Goal: Complete application form

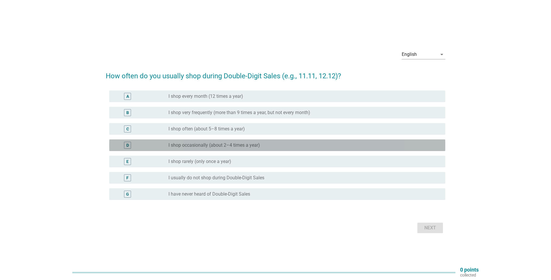
click at [295, 141] on div "D radio_button_unchecked I shop occasionally (about 2–4 times a year)" at bounding box center [277, 145] width 336 height 12
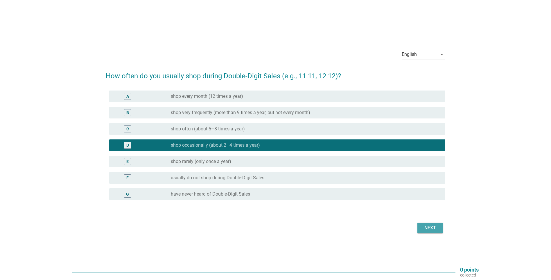
click at [430, 232] on button "Next" at bounding box center [431, 227] width 26 height 10
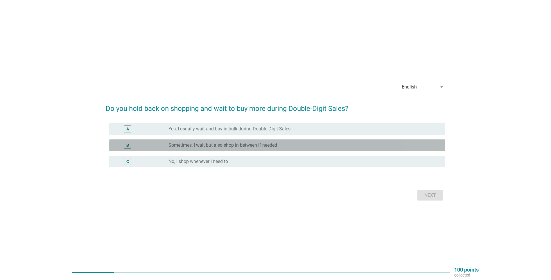
click at [317, 144] on div "radio_button_unchecked Sometimes, I wait but also shop in between if needed" at bounding box center [303, 145] width 268 height 6
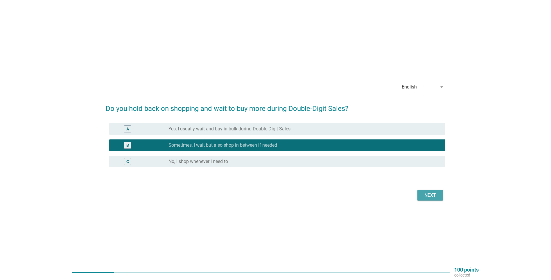
click at [434, 194] on div "Next" at bounding box center [430, 194] width 16 height 7
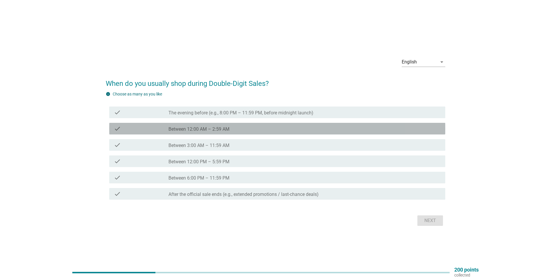
click at [273, 126] on div "check_box_outline_blank Between 12:00 AM – 2:59 AM" at bounding box center [305, 128] width 272 height 7
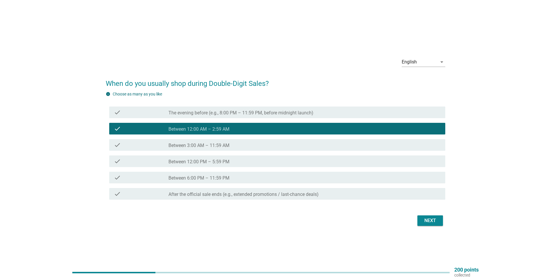
click at [434, 217] on div "Next" at bounding box center [430, 220] width 16 height 7
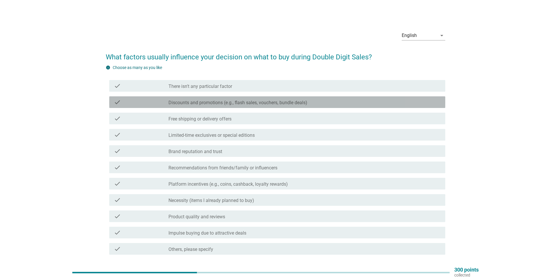
click at [255, 104] on label "Discounts and promotions (e.g., flash sales, vouchers, bundle deals)" at bounding box center [238, 103] width 139 height 6
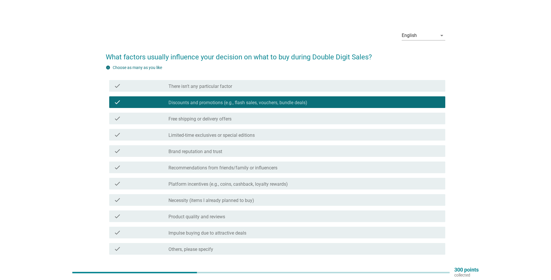
click at [257, 119] on div "check_box_outline_blank Free shipping or delivery offers" at bounding box center [305, 118] width 272 height 7
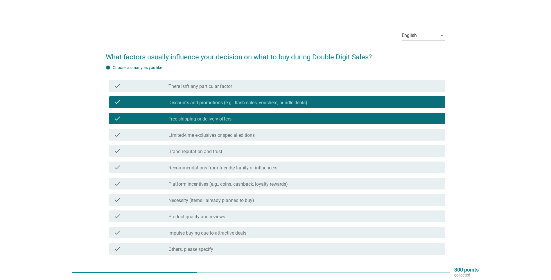
click at [275, 180] on div "check_box_outline_blank Platform incentives (e.g., coins, cashback, loyalty rew…" at bounding box center [305, 183] width 272 height 7
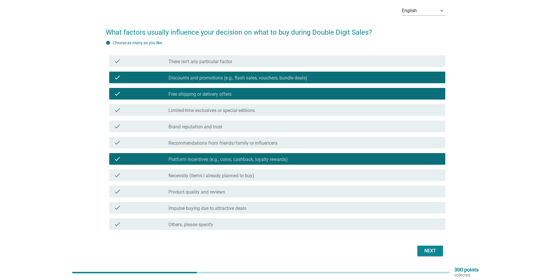
scroll to position [44, 0]
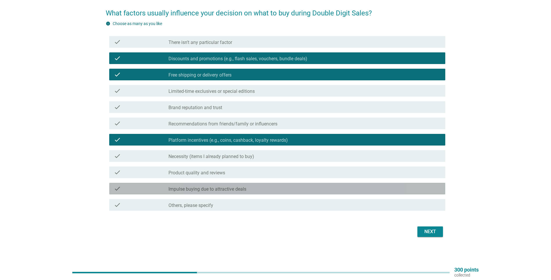
click at [254, 187] on div "check_box_outline_blank Impulse buying due to attractive deals" at bounding box center [305, 188] width 272 height 7
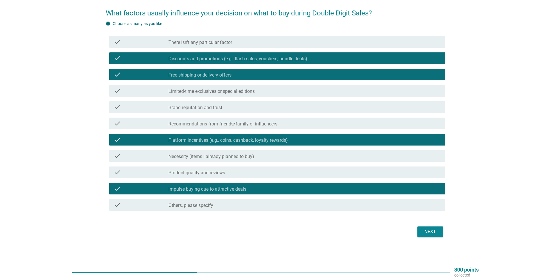
click at [430, 229] on div "Next" at bounding box center [430, 231] width 16 height 7
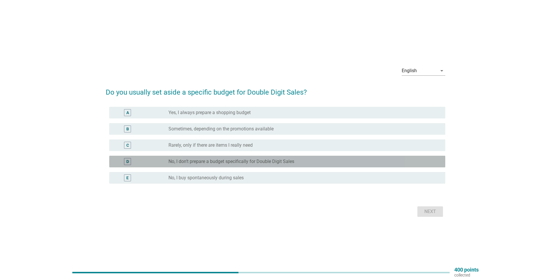
click at [311, 160] on div "radio_button_unchecked No, I don’t prepare a budget specifically for Double Dig…" at bounding box center [303, 161] width 268 height 6
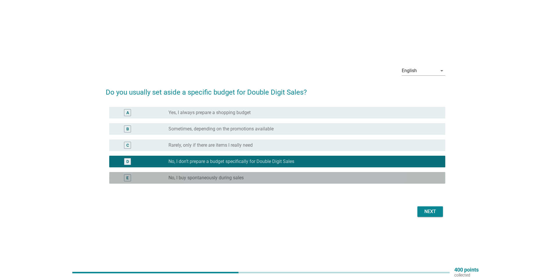
click at [309, 172] on div "E radio_button_unchecked No, I buy spontaneously during sales" at bounding box center [277, 178] width 336 height 12
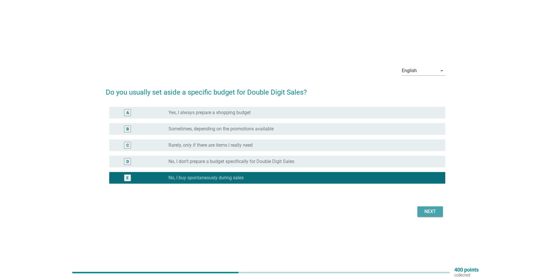
click at [426, 214] on div "Next" at bounding box center [430, 211] width 16 height 7
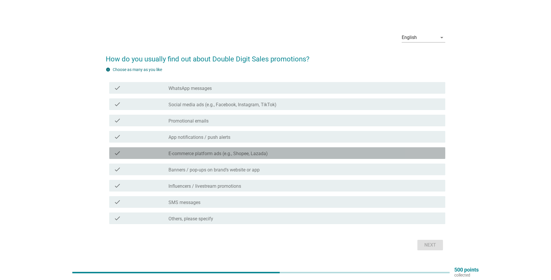
click at [302, 152] on div "check_box_outline_blank E-commerce platform ads (e.g., Shopee, Lazada)" at bounding box center [305, 152] width 272 height 7
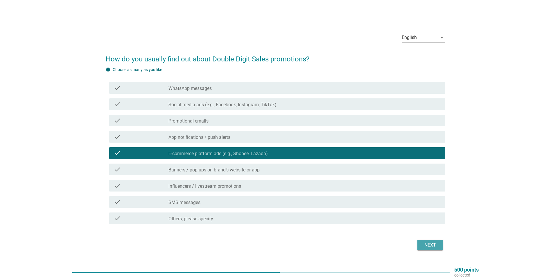
click at [428, 241] on div "Next" at bounding box center [430, 244] width 16 height 7
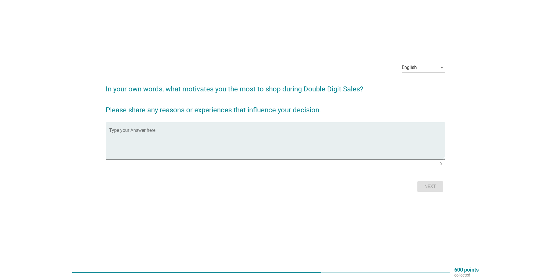
scroll to position [15, 0]
click at [194, 146] on textarea "Type your Answer here" at bounding box center [277, 143] width 336 height 31
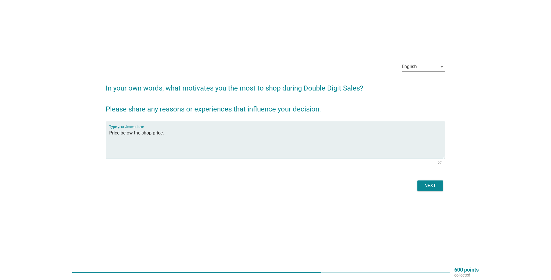
type textarea "Price below the shop price."
click at [433, 186] on div "Next" at bounding box center [430, 185] width 16 height 7
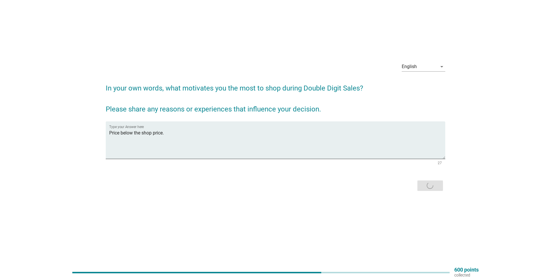
scroll to position [0, 0]
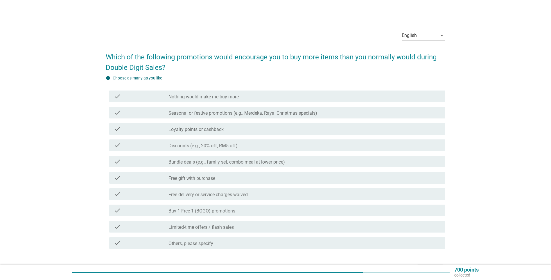
click at [215, 127] on label "Loyalty points or cashback" at bounding box center [196, 129] width 55 height 6
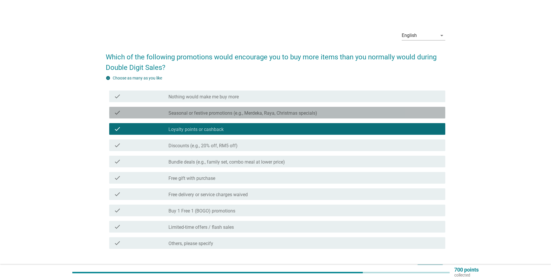
click at [291, 113] on label "Seasonal or festive promotions (e.g., Merdeka, Raya, Christmas specials)" at bounding box center [243, 113] width 149 height 6
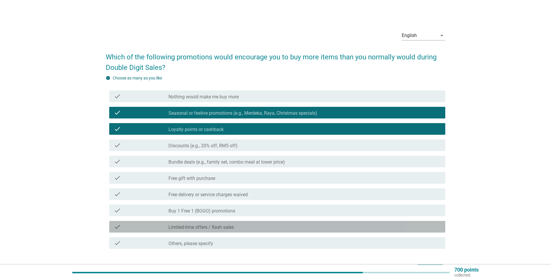
click at [248, 225] on div "check_box_outline_blank Limited-time offers / flash sales" at bounding box center [305, 226] width 272 height 7
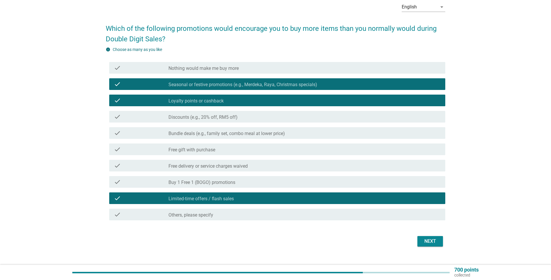
scroll to position [38, 0]
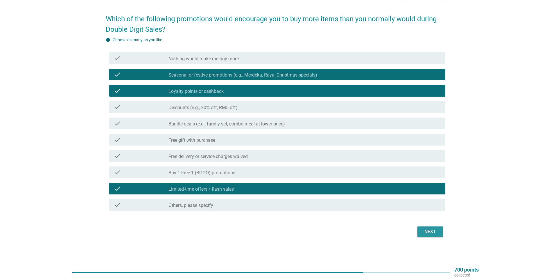
click at [432, 232] on div "Next" at bounding box center [430, 231] width 16 height 7
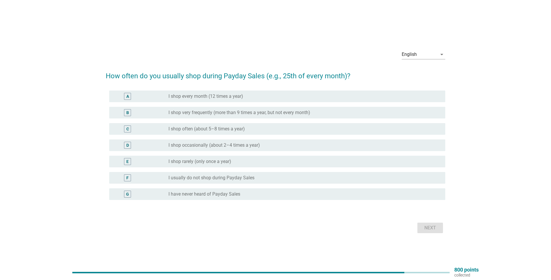
click at [248, 181] on div "F radio_button_unchecked I usually do not shop during Payday Sales" at bounding box center [277, 178] width 336 height 12
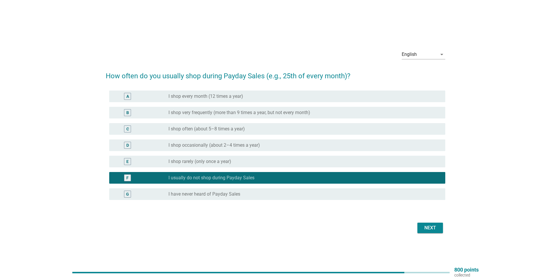
click at [430, 231] on button "Next" at bounding box center [431, 227] width 26 height 10
